Goal: Task Accomplishment & Management: Use online tool/utility

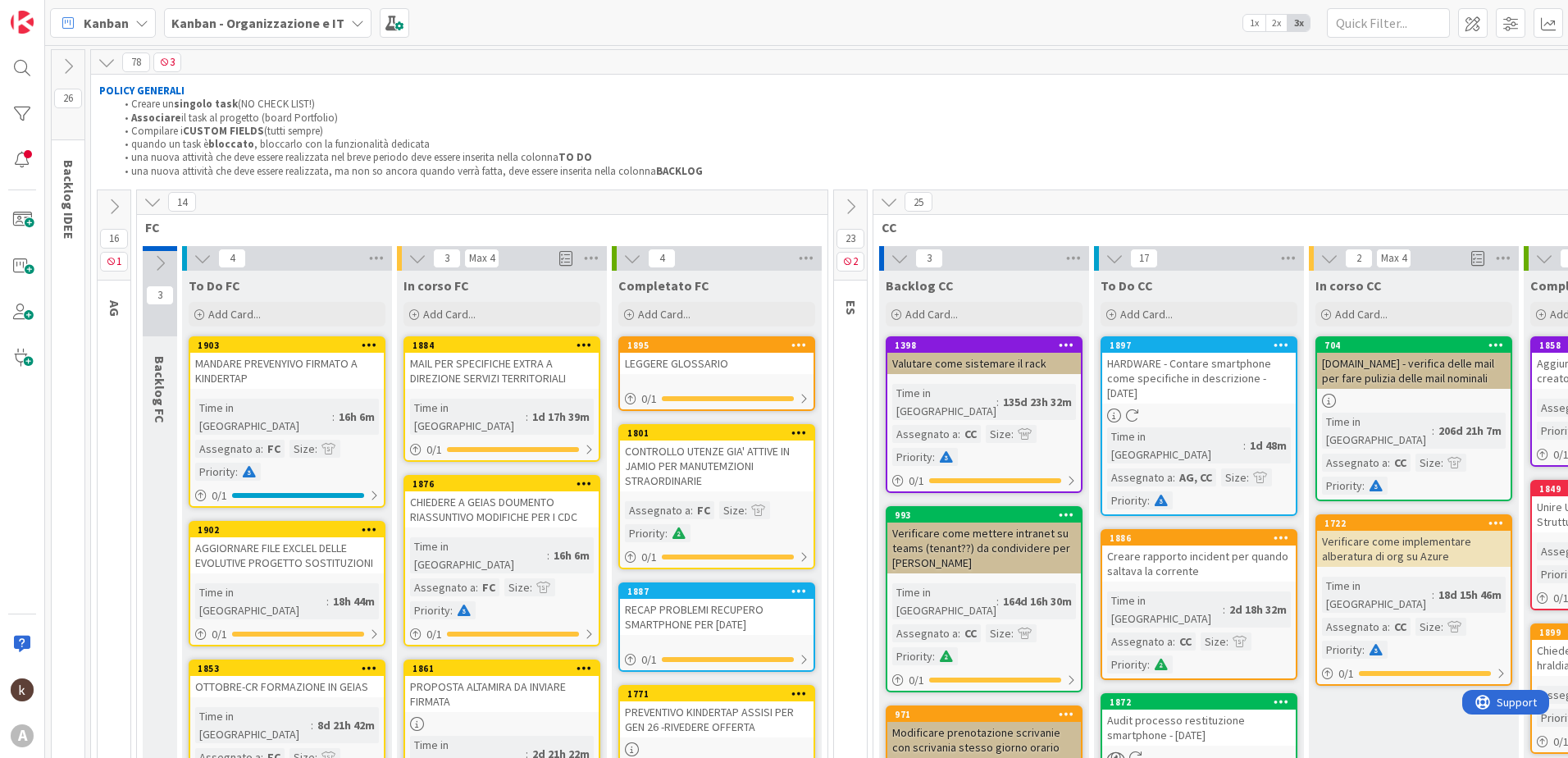
click at [258, 25] on b "Kanban - Organizzazione e IT" at bounding box center [258, 23] width 173 height 16
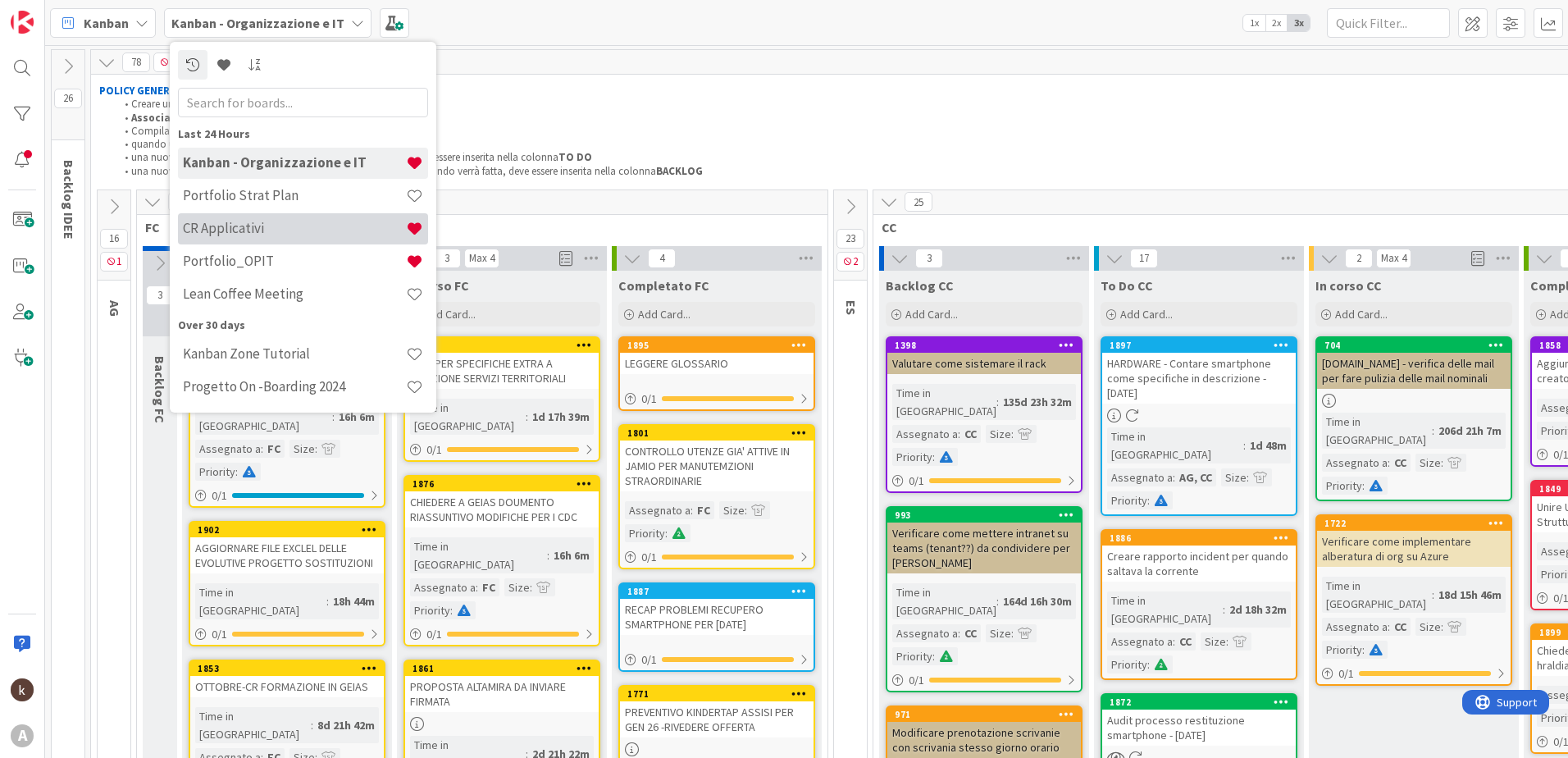
click at [230, 232] on h4 "CR Applicativi" at bounding box center [294, 227] width 223 height 16
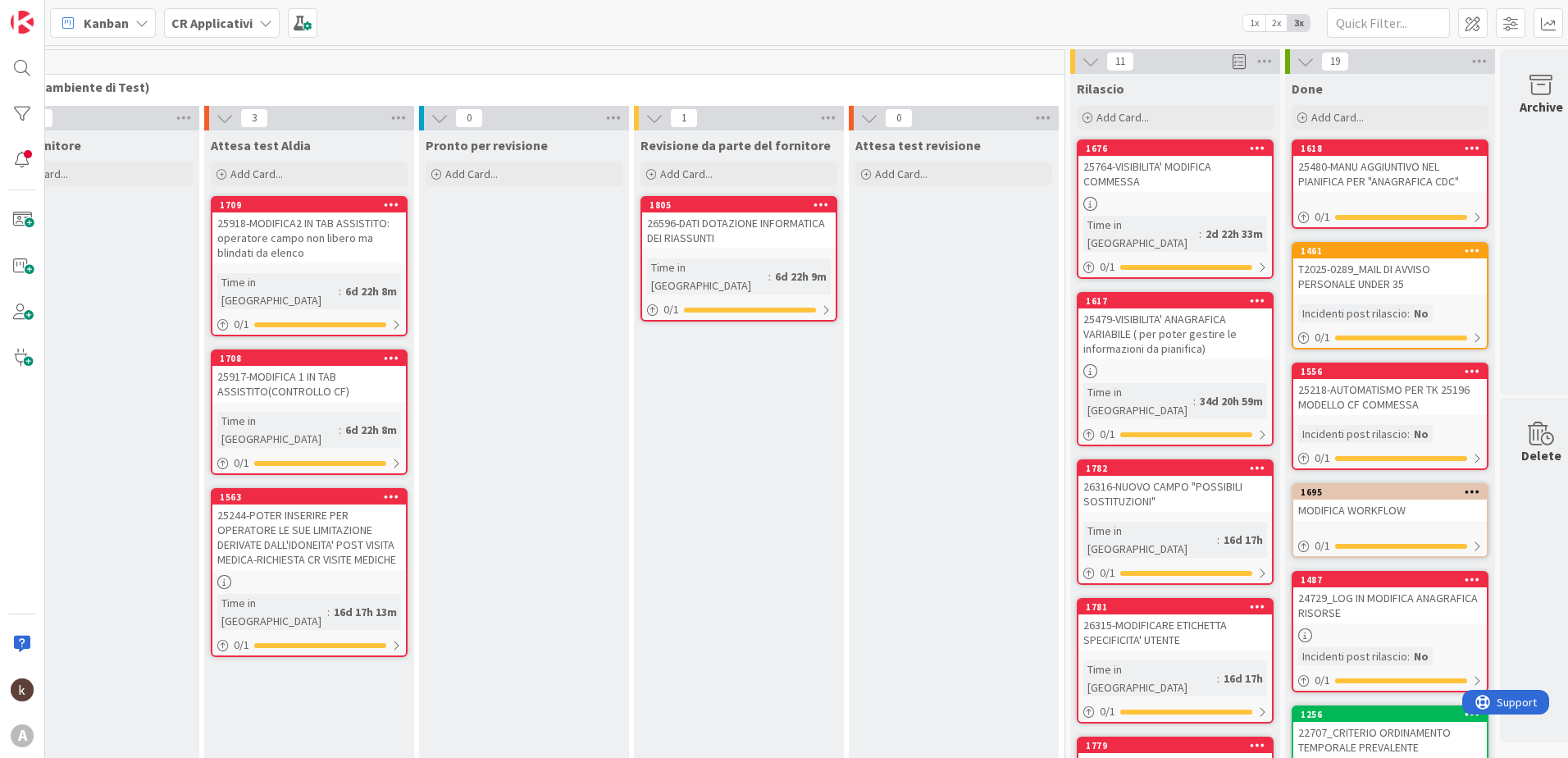
scroll to position [0, 1617]
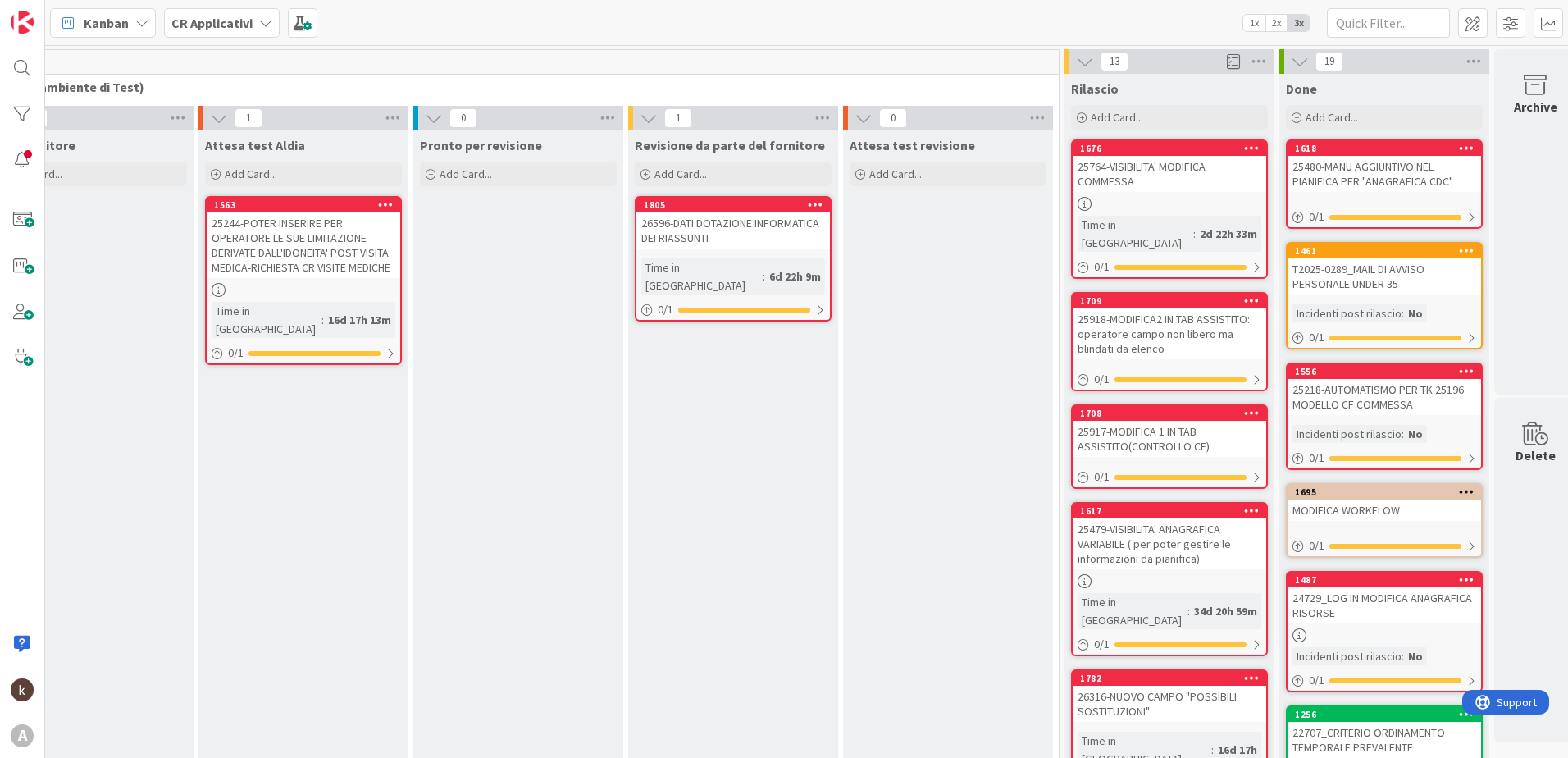
click at [1148, 163] on div "25764-VISIBILITA' MODIFICA COMMESSA" at bounding box center [1169, 174] width 194 height 36
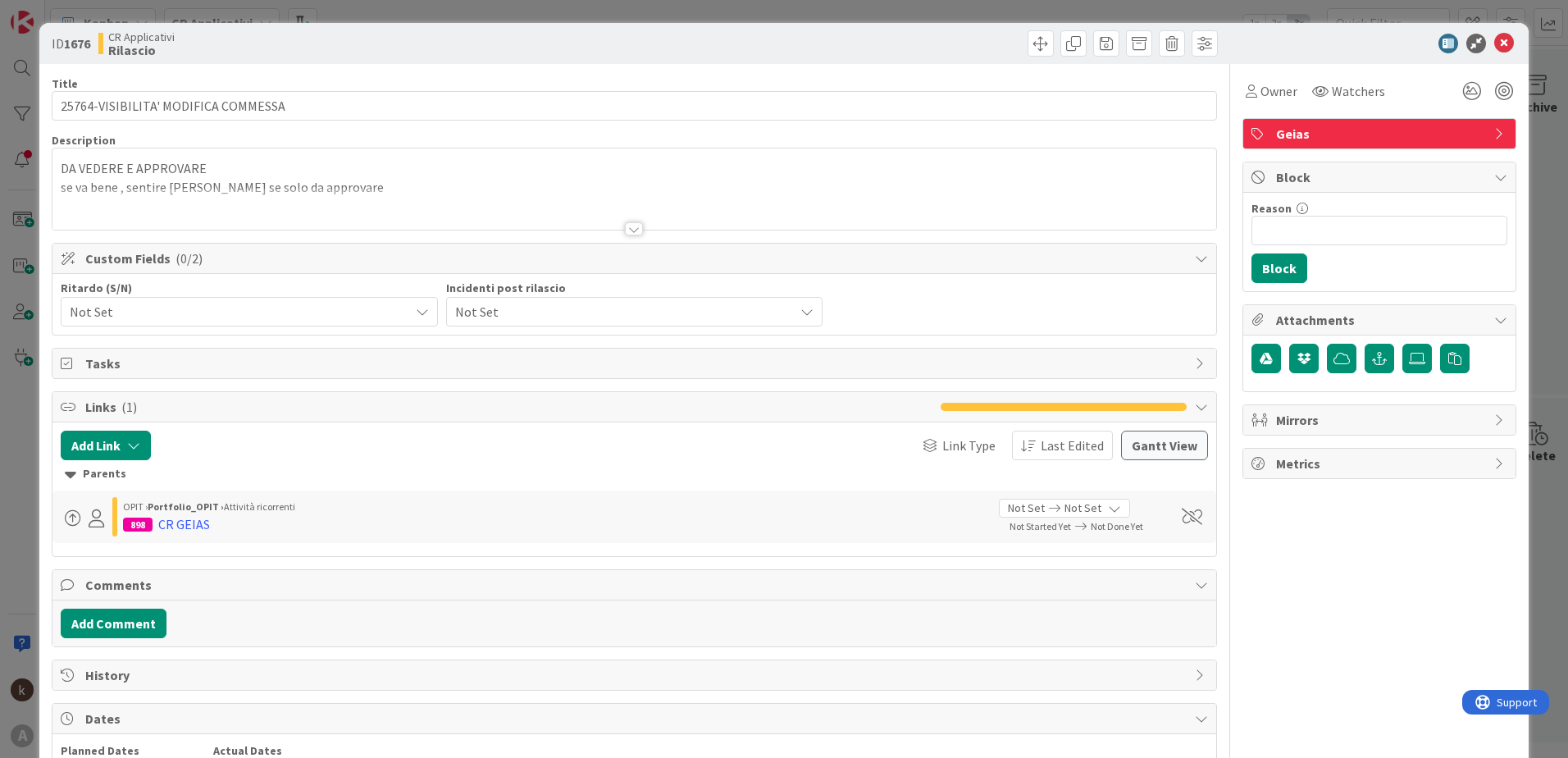
click at [524, 311] on span "Not Set" at bounding box center [621, 311] width 331 height 23
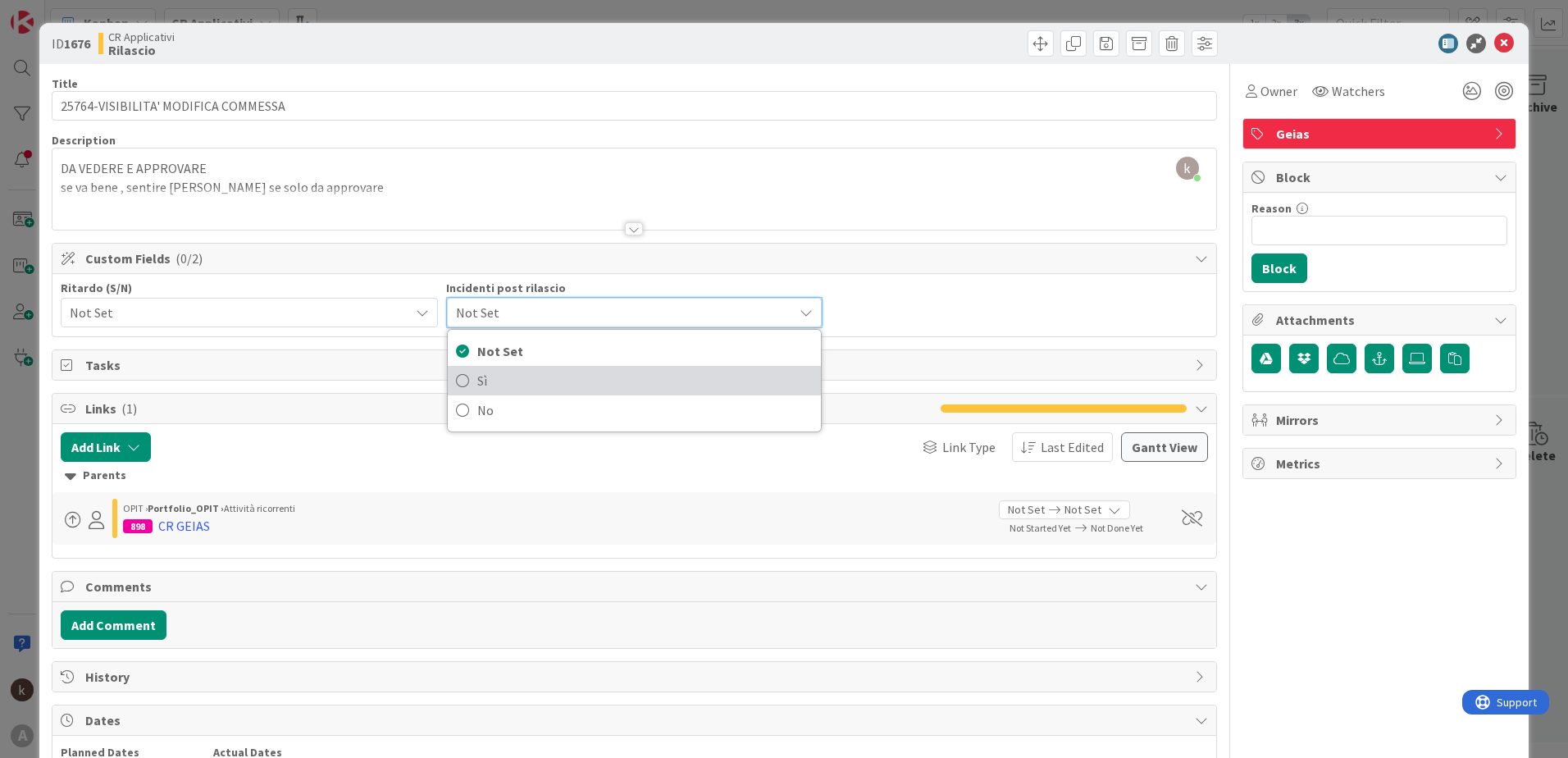
click at [460, 378] on icon at bounding box center [462, 380] width 13 height 25
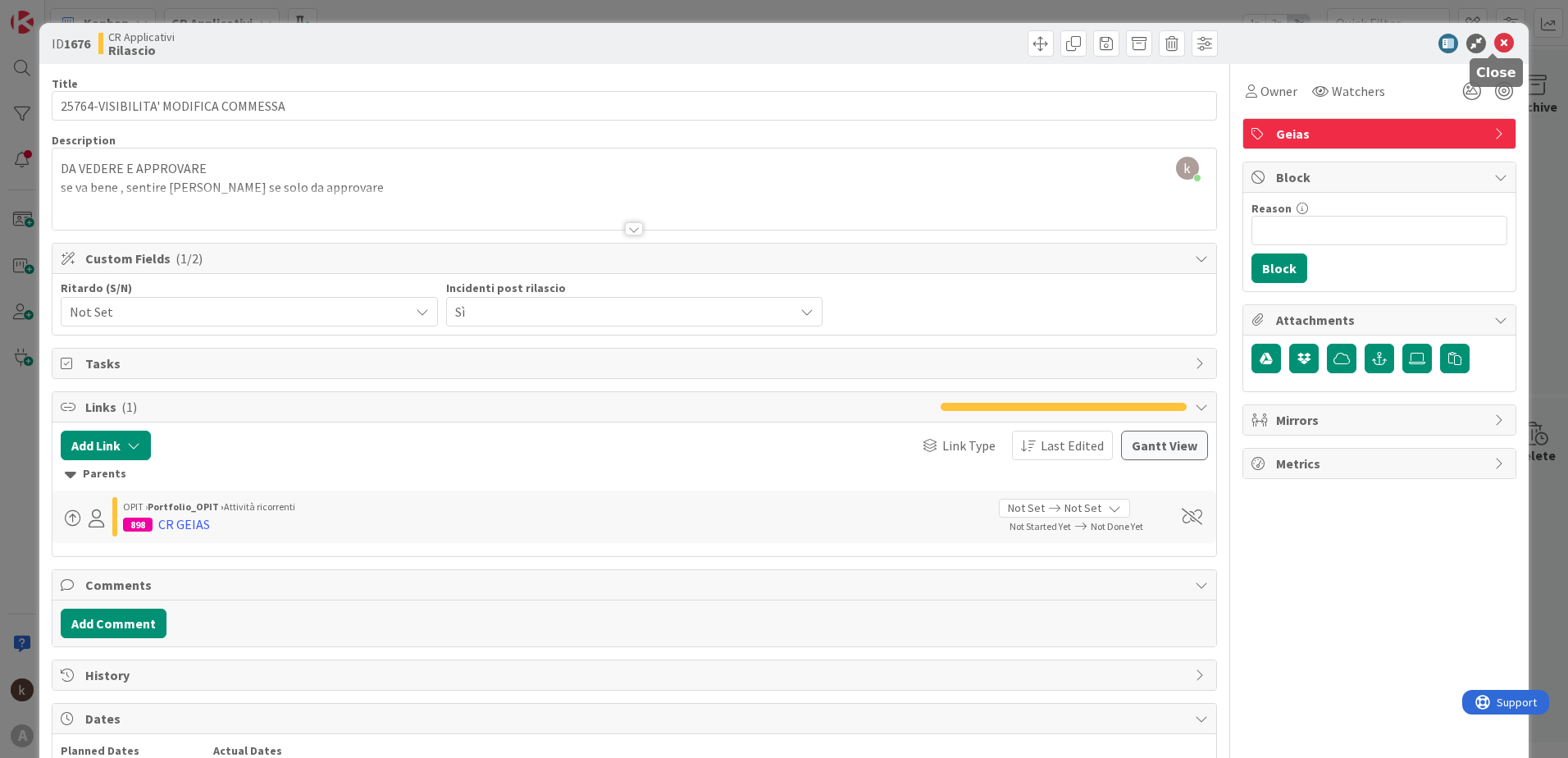
click at [1494, 48] on icon at bounding box center [1504, 44] width 20 height 20
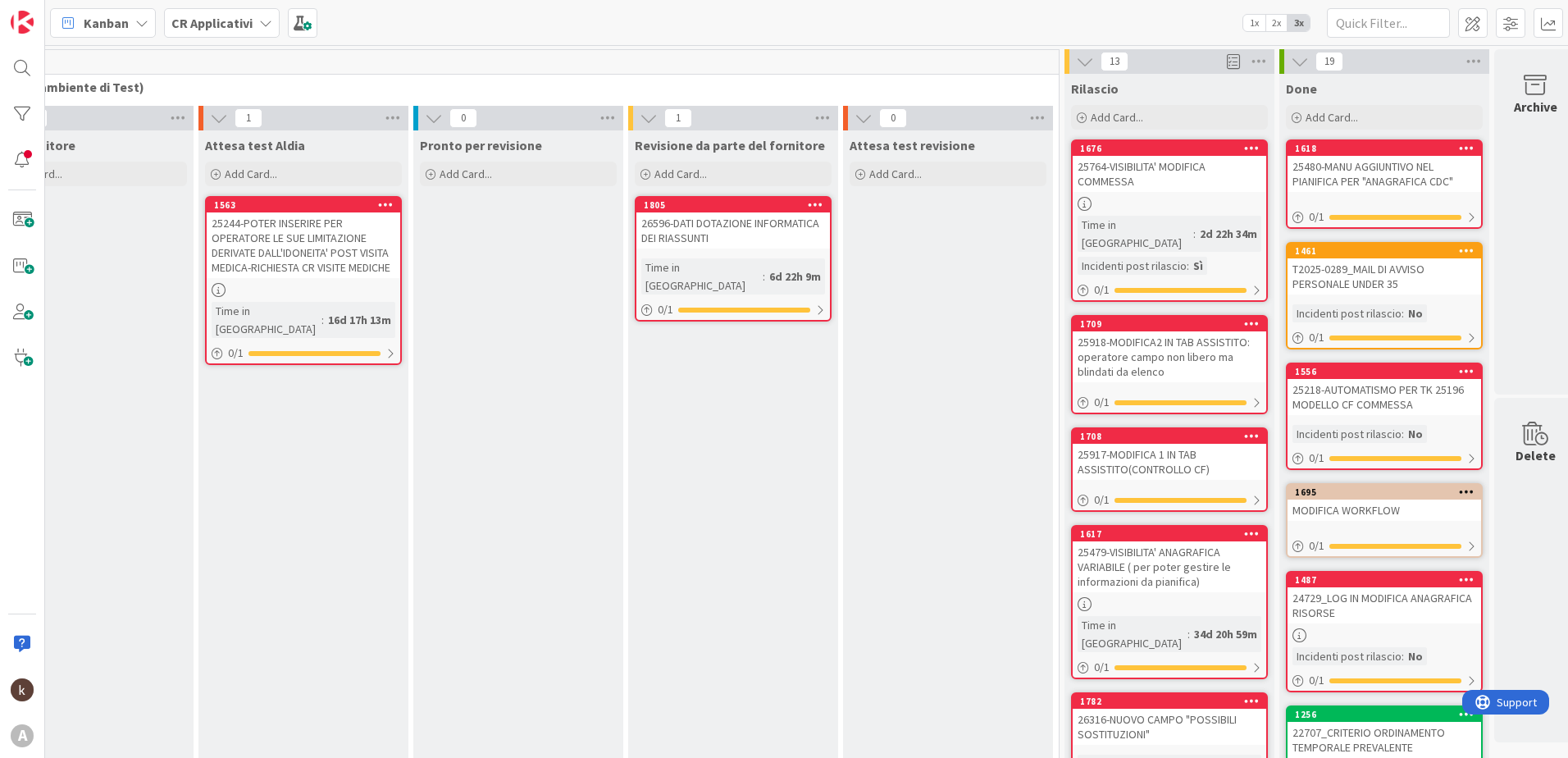
click at [1133, 337] on div "25918-MODIFICA2 IN TAB ASSISTITO: operatore campo non libero ma blindati da ele…" at bounding box center [1169, 357] width 194 height 51
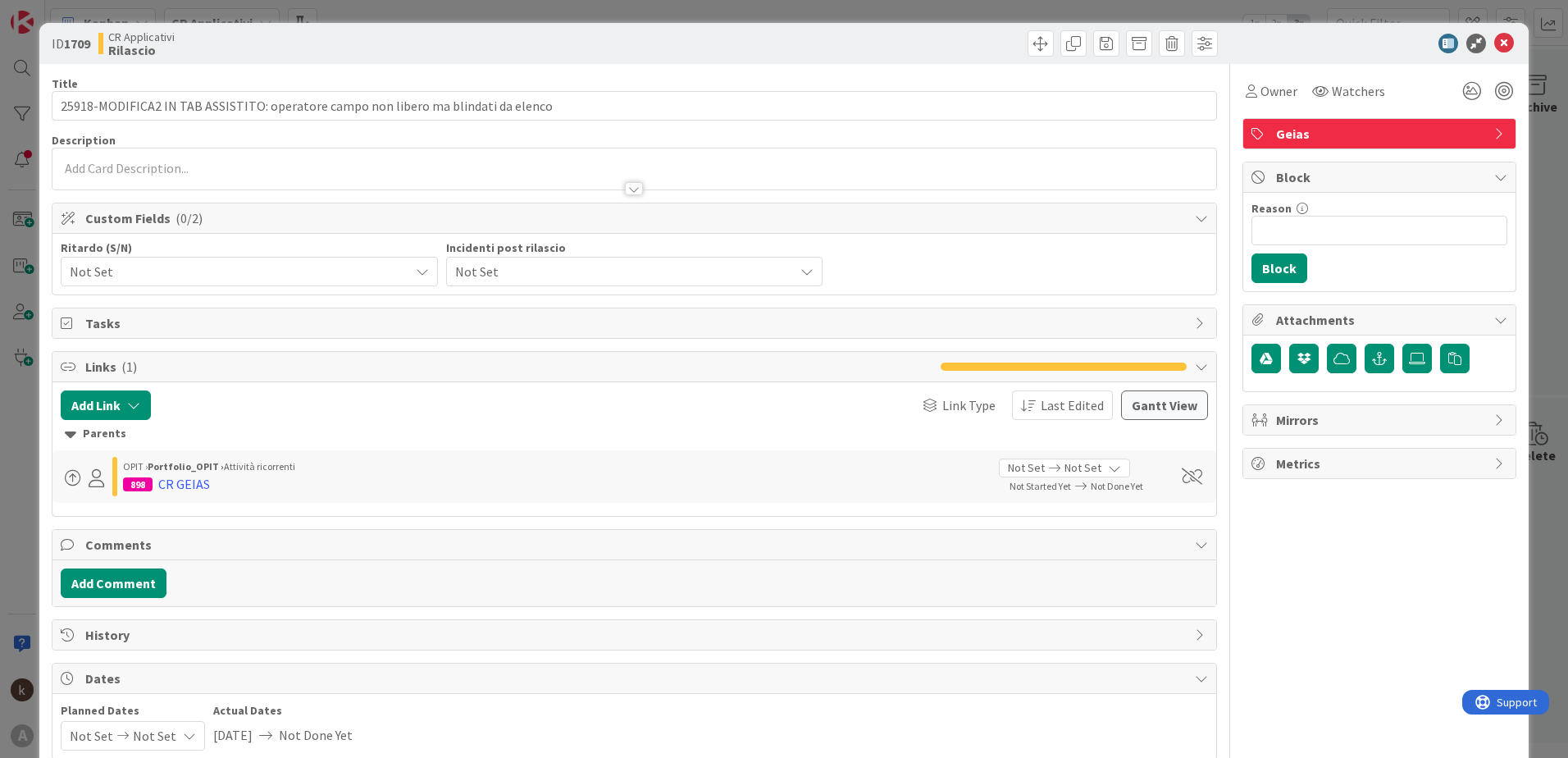
click at [491, 278] on span "Not Set" at bounding box center [621, 271] width 331 height 23
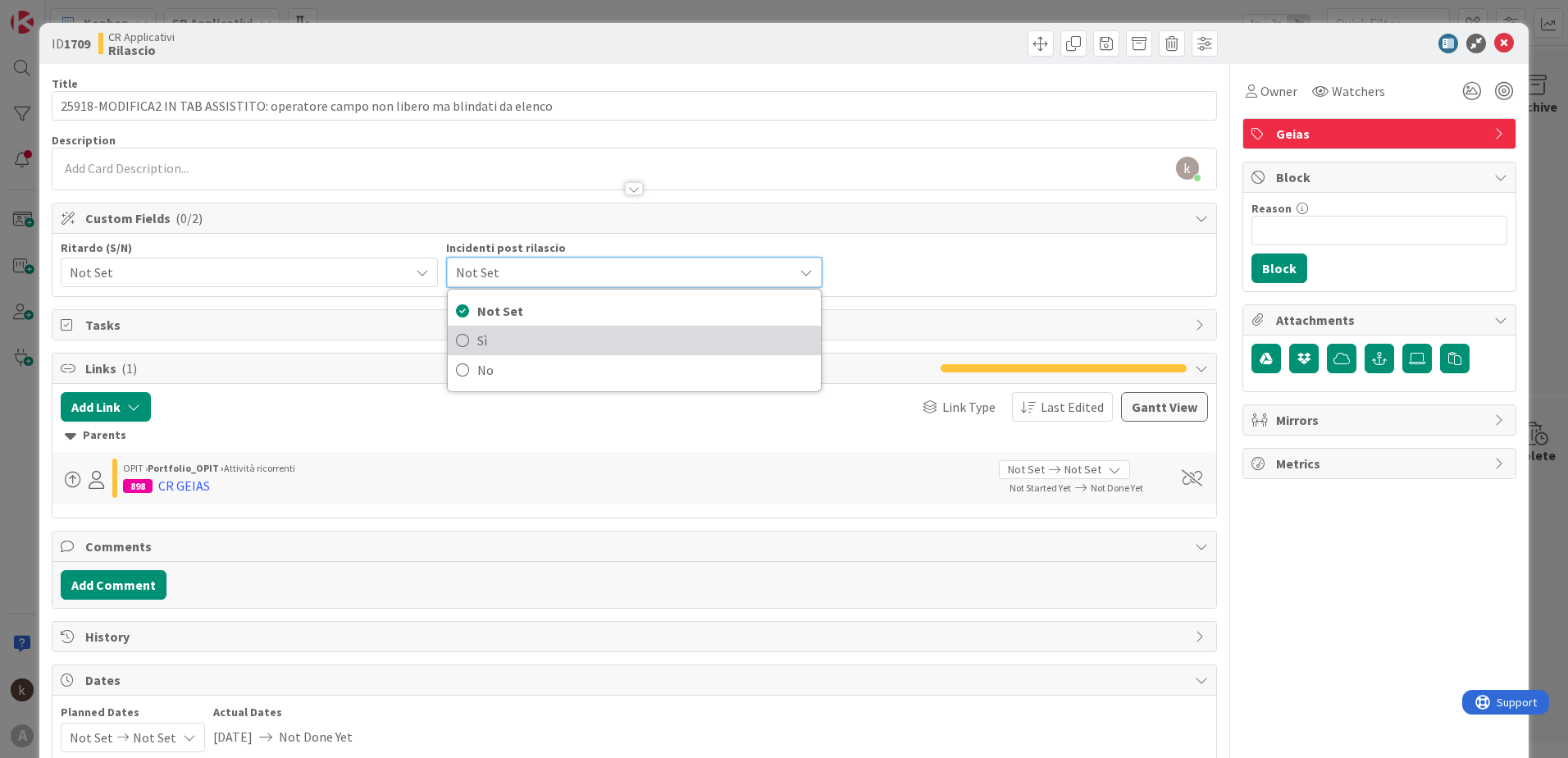
click at [459, 338] on icon at bounding box center [462, 339] width 13 height 25
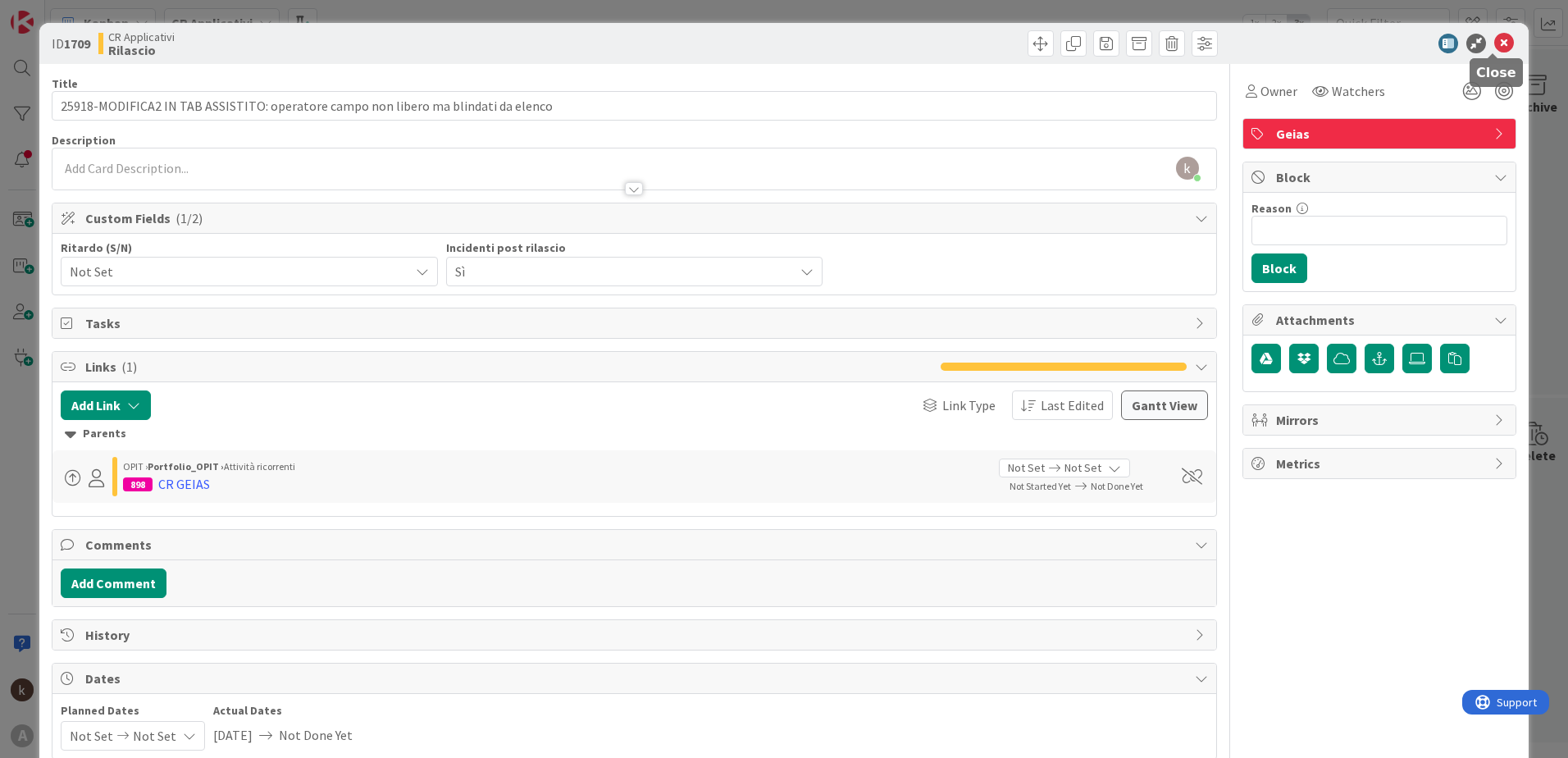
click at [1497, 39] on icon at bounding box center [1504, 44] width 20 height 20
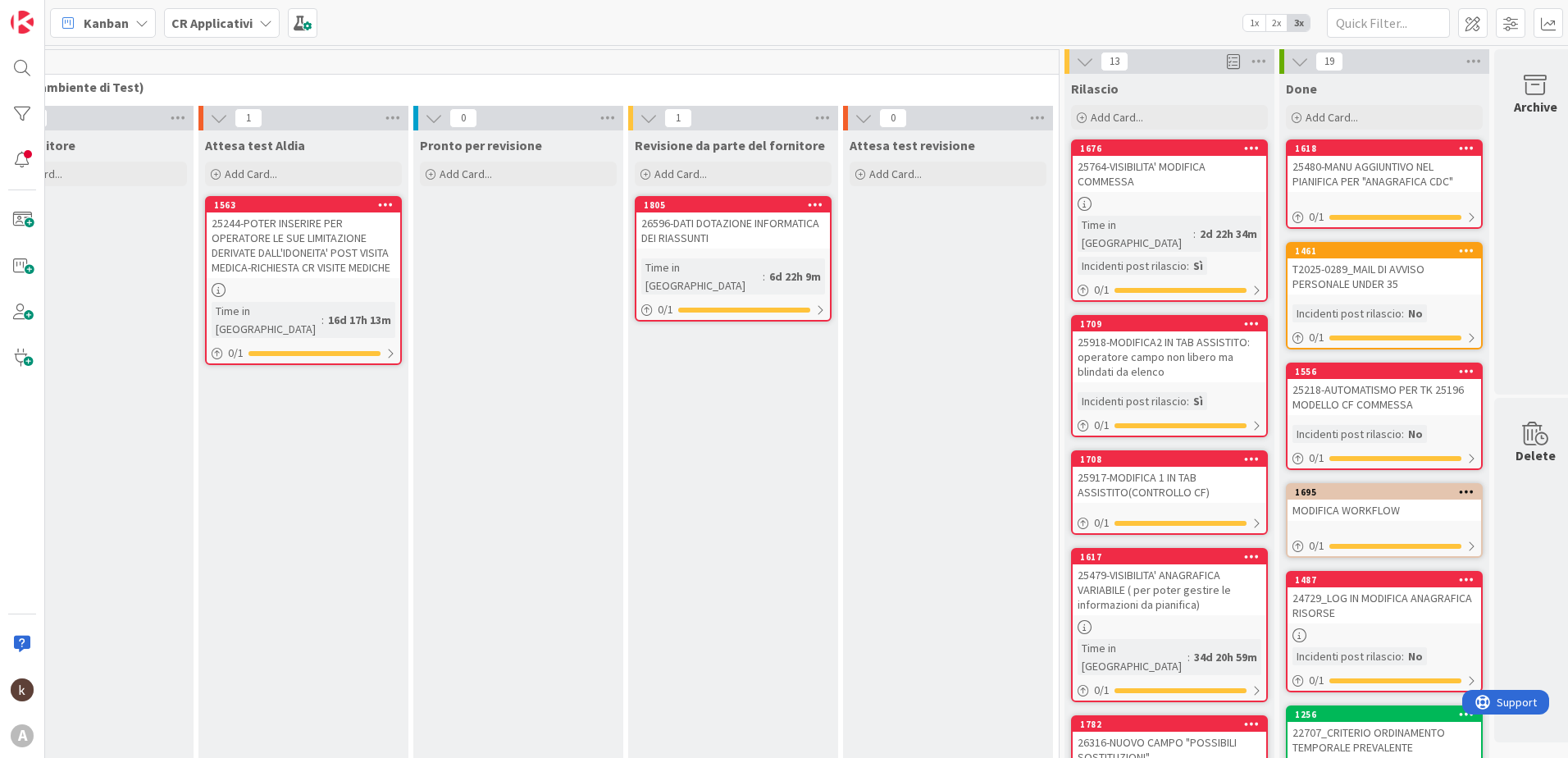
click at [1179, 467] on div "25917-MODIFICA 1 IN TAB ASSISTITO(CONTROLLO CF)" at bounding box center [1169, 485] width 194 height 36
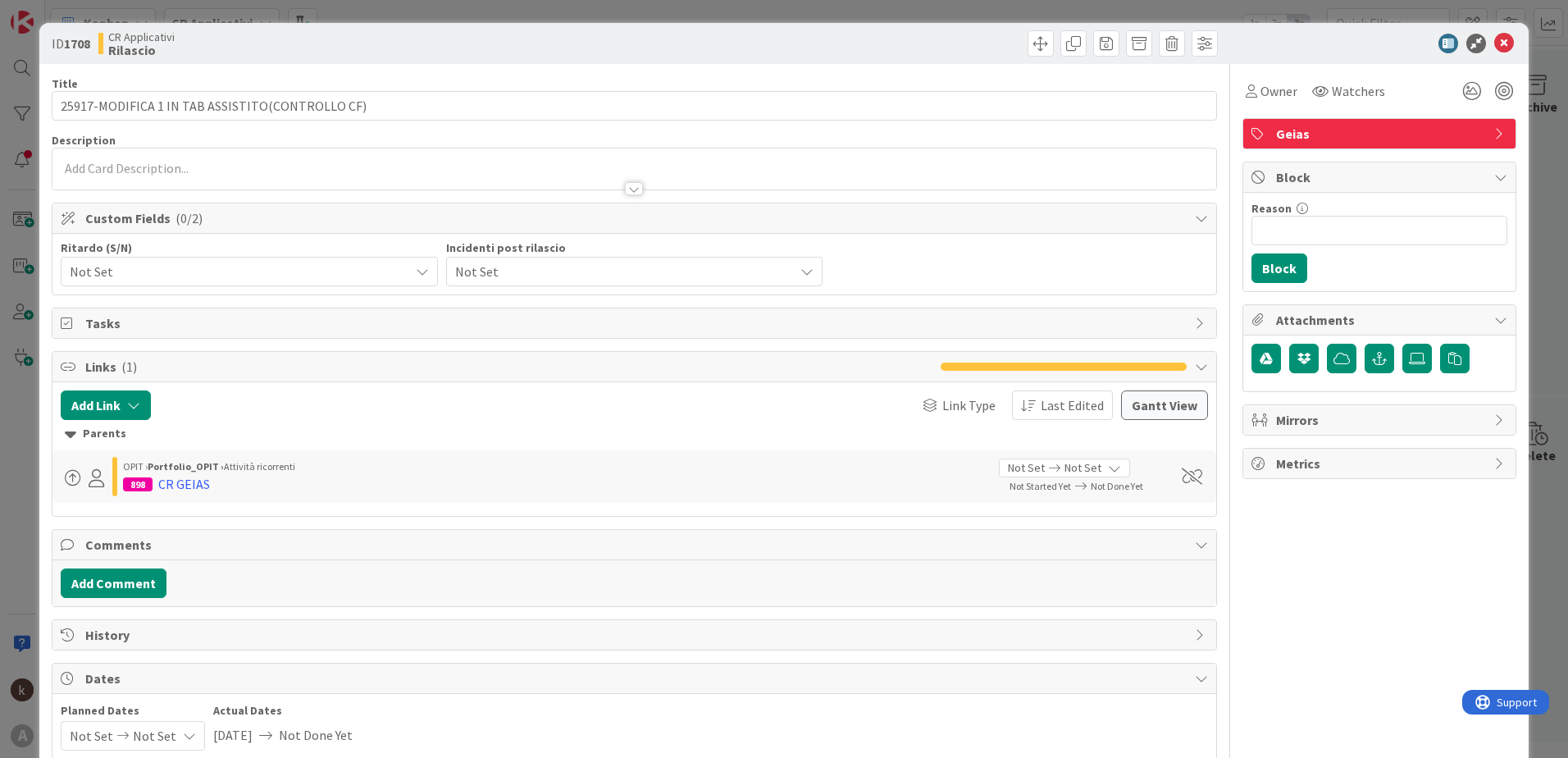
click at [513, 267] on span "Not Set" at bounding box center [621, 271] width 331 height 23
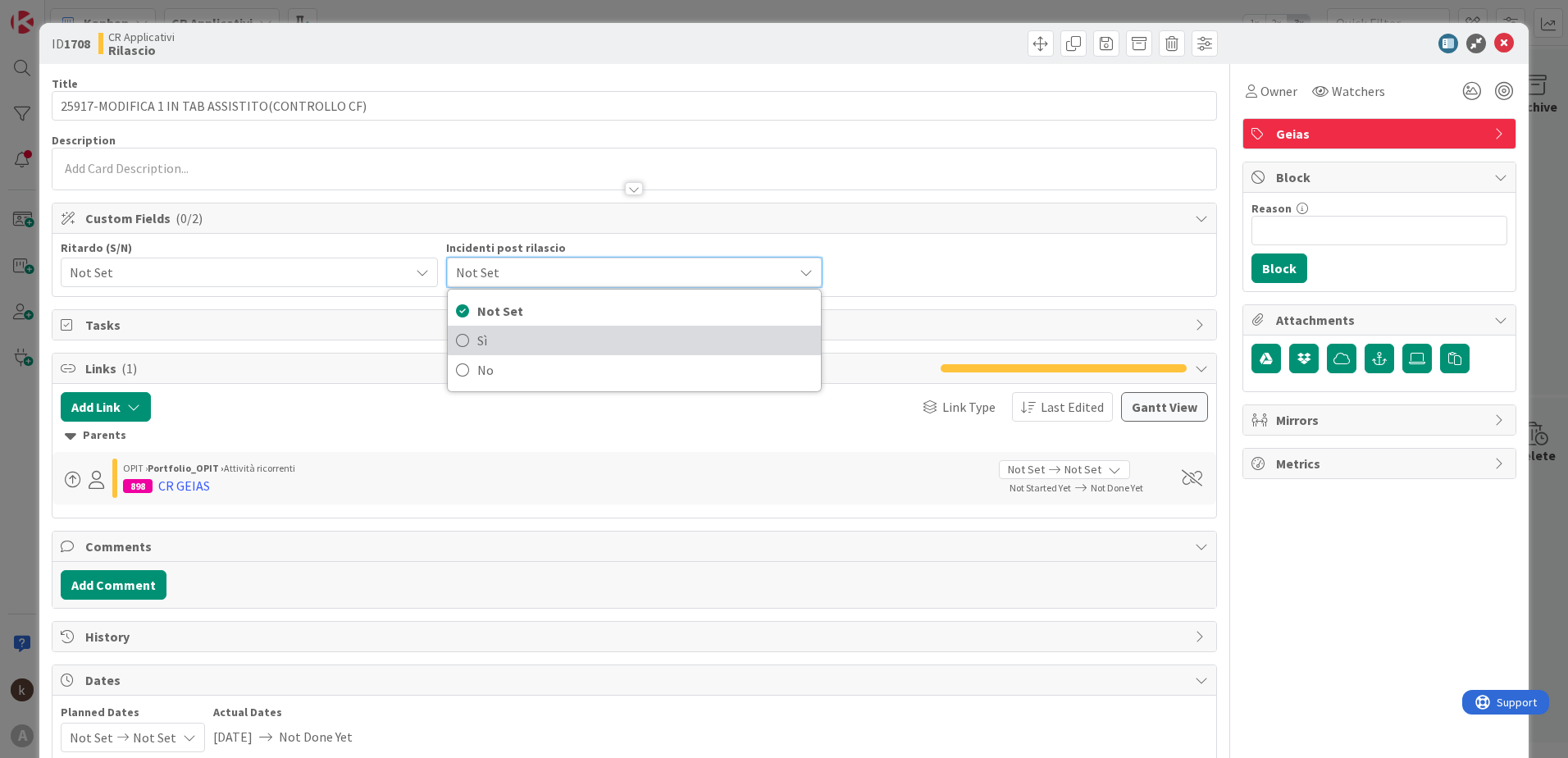
click at [456, 342] on icon at bounding box center [462, 339] width 13 height 25
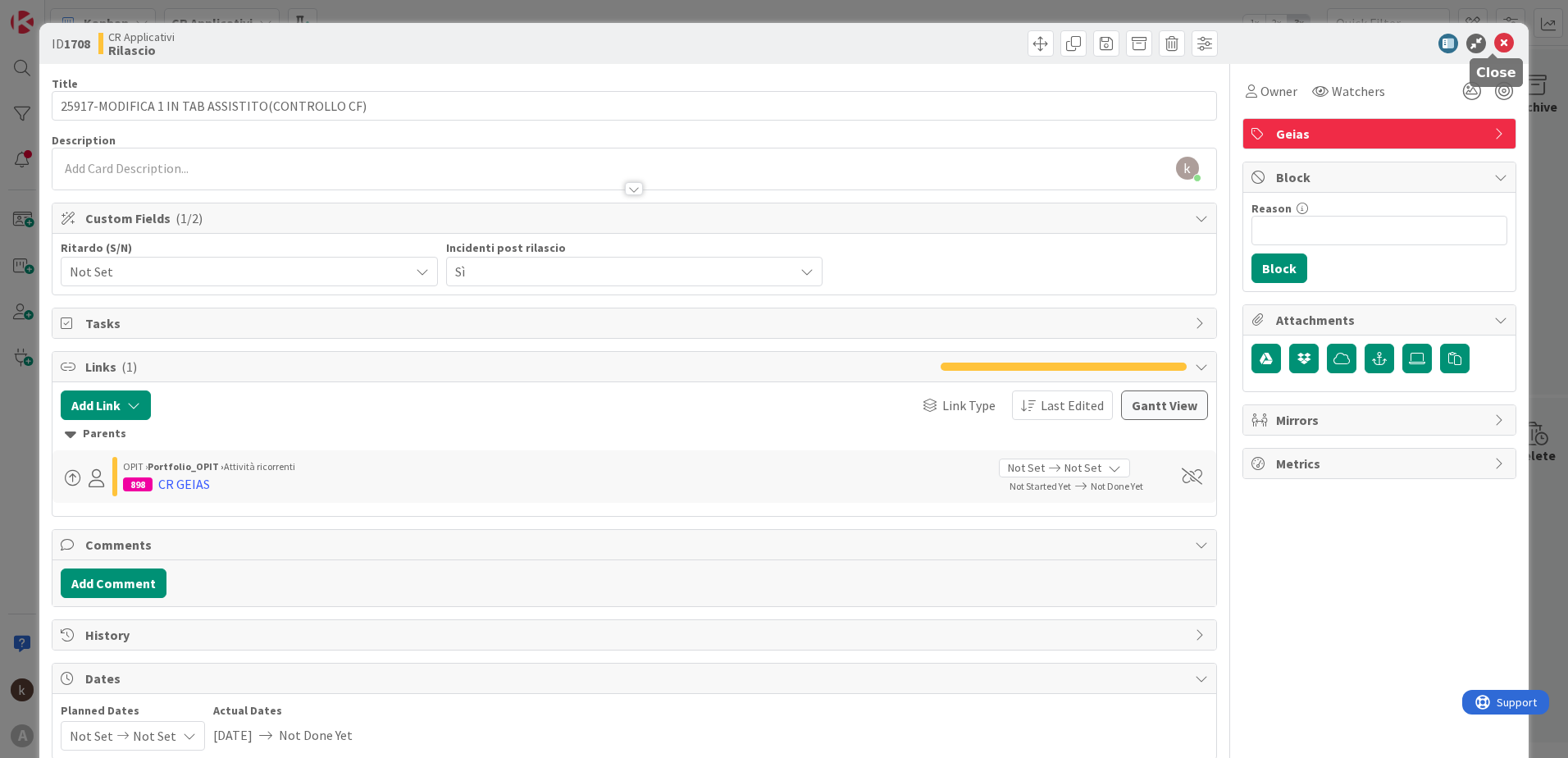
click at [1494, 39] on icon at bounding box center [1504, 44] width 20 height 20
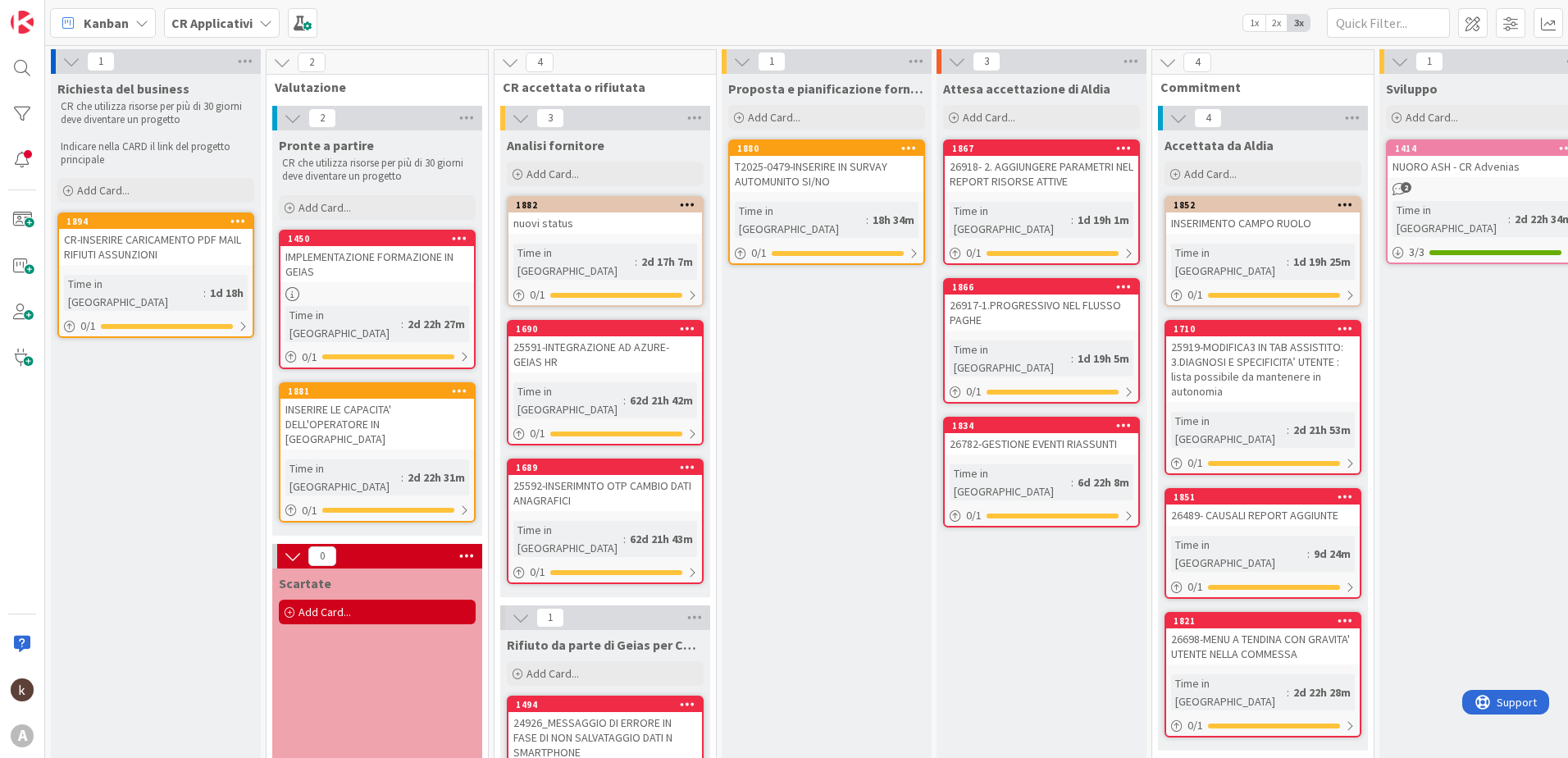
scroll to position [0, 209]
